Goal: Information Seeking & Learning: Learn about a topic

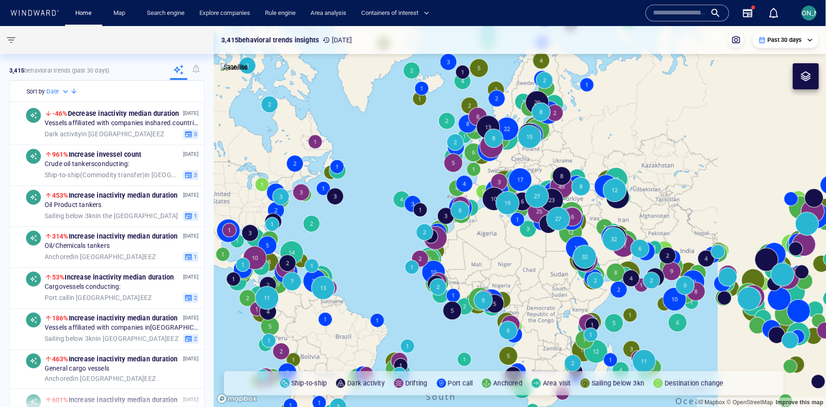
drag, startPoint x: 662, startPoint y: 274, endPoint x: 414, endPoint y: 268, distance: 247.9
click at [413, 268] on canvas "Map" at bounding box center [520, 216] width 613 height 381
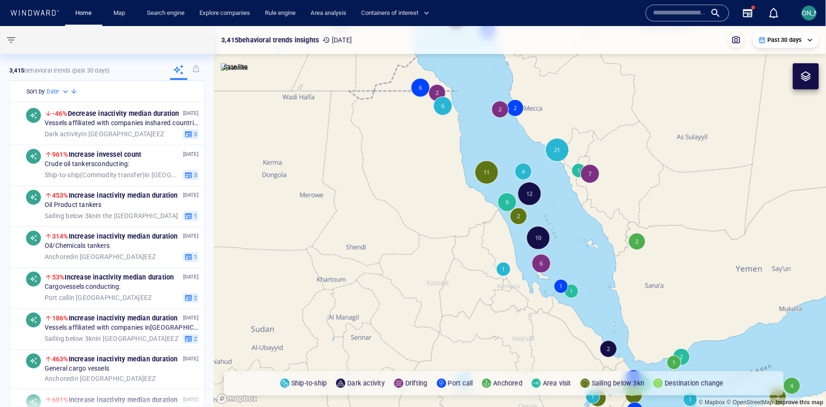
click at [532, 197] on canvas "Map" at bounding box center [520, 216] width 613 height 381
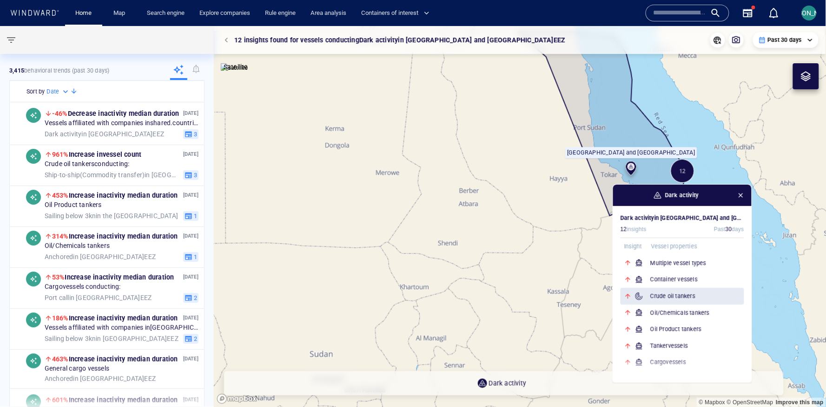
click at [706, 297] on h6 "Crude oil tankers" at bounding box center [698, 296] width 94 height 9
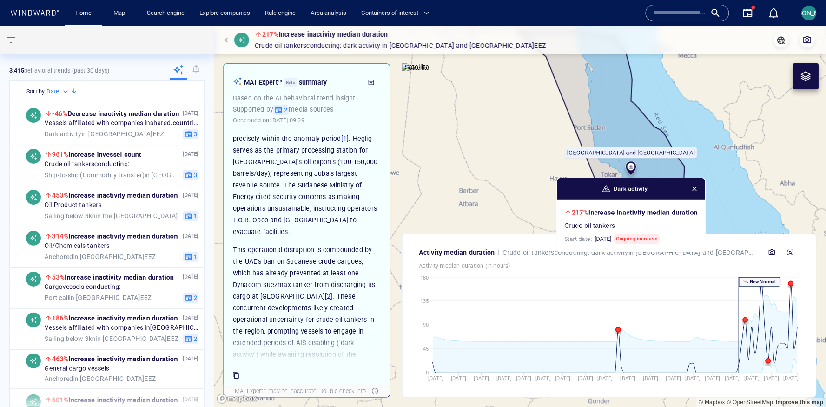
scroll to position [149, 0]
